Goal: Information Seeking & Learning: Check status

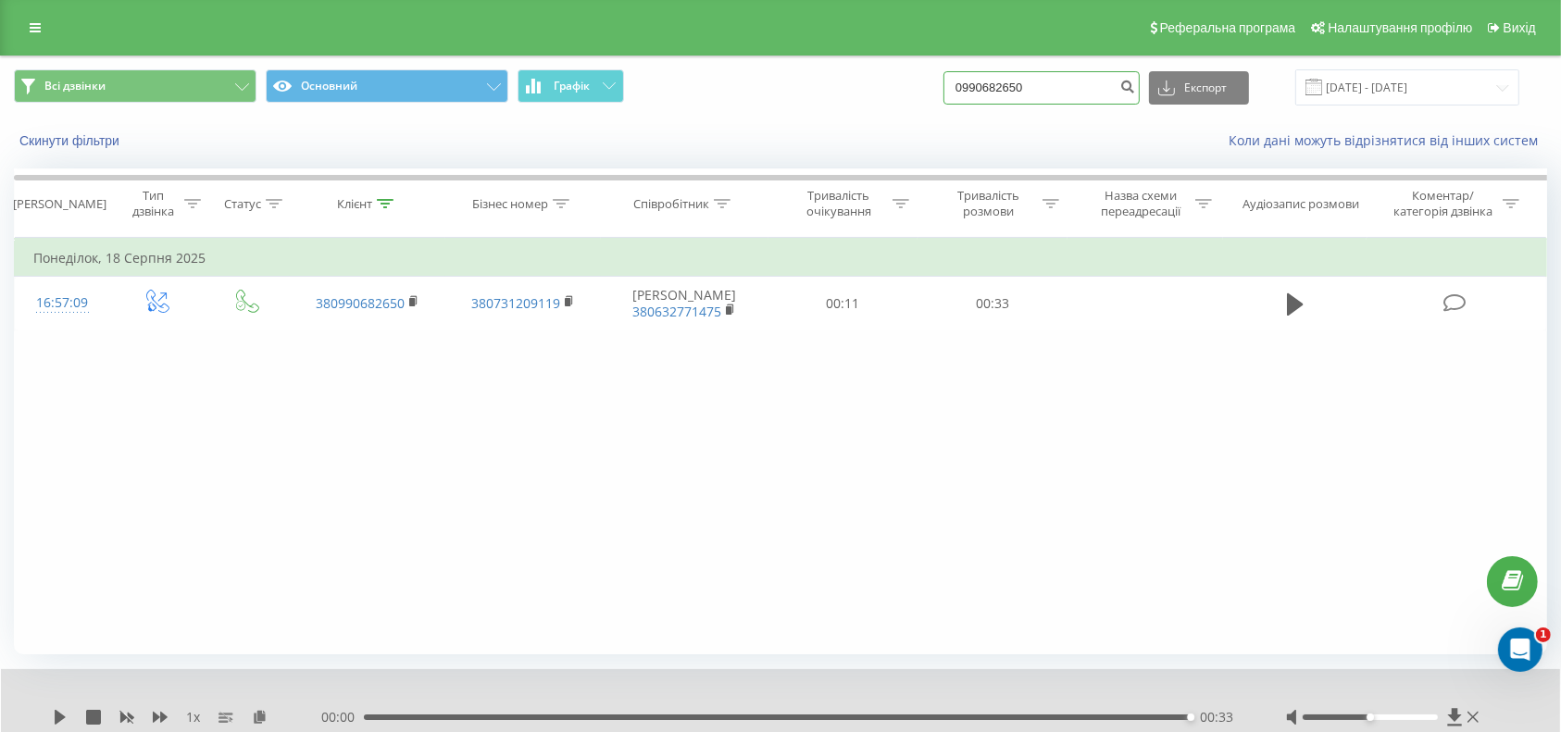
drag, startPoint x: 1073, startPoint y: 86, endPoint x: 932, endPoint y: 69, distance: 141.8
click at [932, 69] on div "Всі дзвінки Основний Графік 0990682650 Експорт .csv .xls .xlsx [DATE] - [DATE]" at bounding box center [780, 87] width 1533 height 36
paste input "50325803"
type input "503258030"
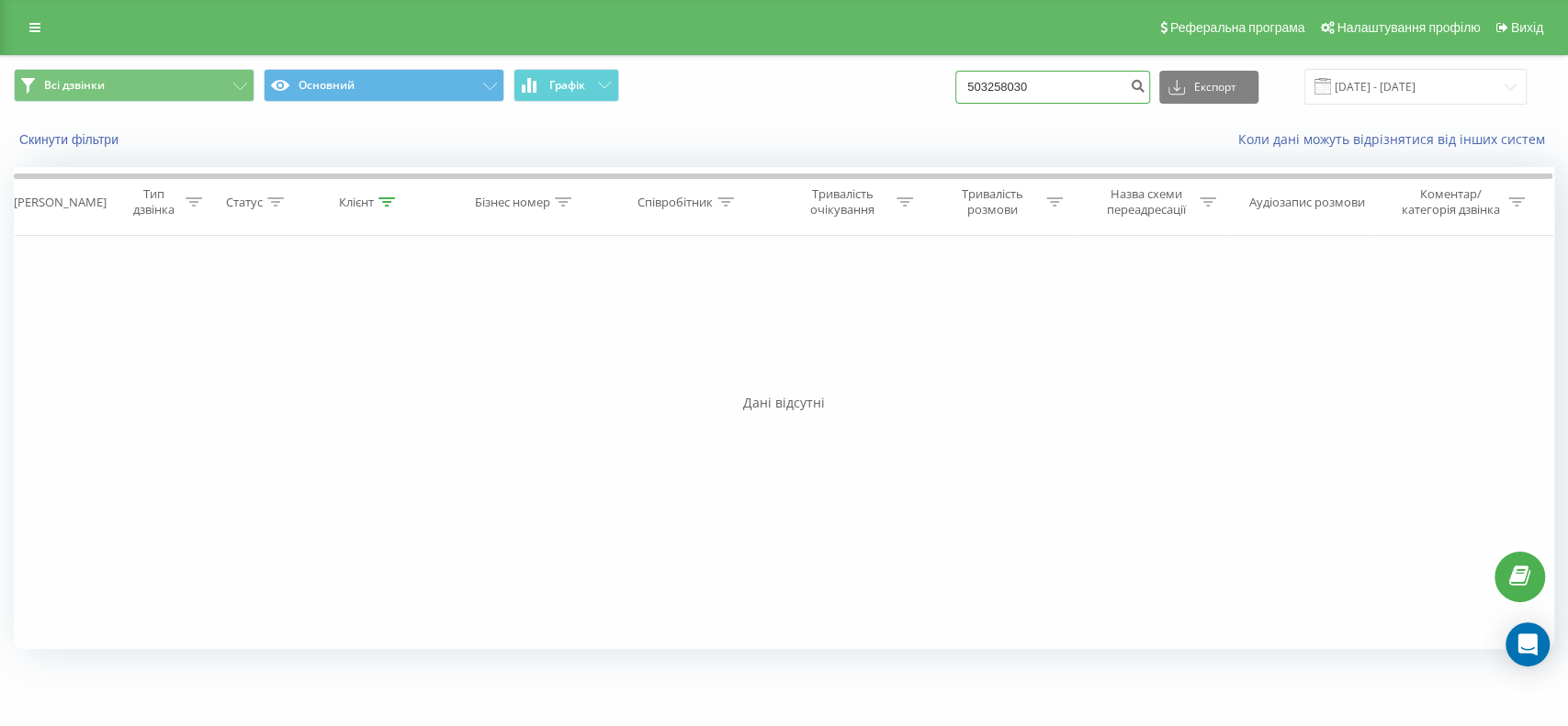
click at [993, 87] on input "503258030" at bounding box center [1053, 86] width 195 height 33
type input "0503258030"
click at [1145, 89] on icon "submit" at bounding box center [1138, 83] width 16 height 11
